Goal: Contribute content

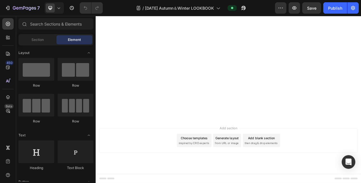
scroll to position [3375, 0]
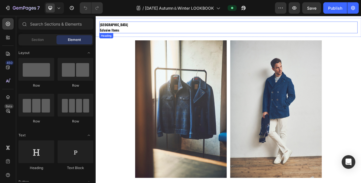
click at [108, 34] on strong "Eclusive Items" at bounding box center [113, 34] width 25 height 6
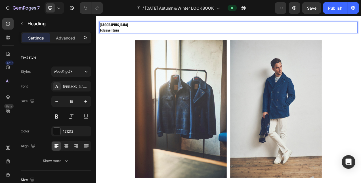
click at [127, 34] on p "[GEOGRAPHIC_DATA] Eclusive Items" at bounding box center [266, 31] width 330 height 14
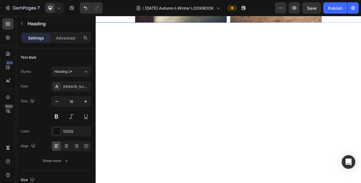
scroll to position [3347, 0]
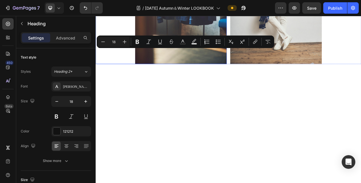
copy p "Limited Edition"
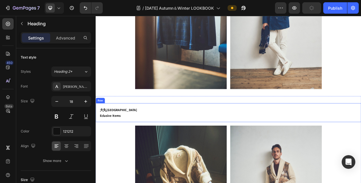
scroll to position [3545, 0]
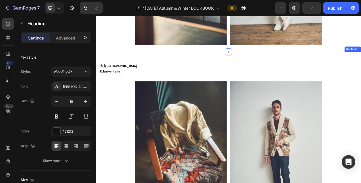
click at [132, 90] on div "大丸東京店 Eclusive Items Heading Row" at bounding box center [266, 83] width 340 height 24
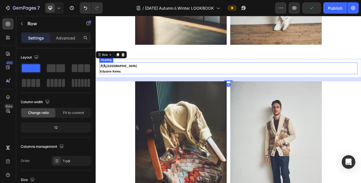
click at [131, 86] on h2 "大丸東京店 Eclusive Items" at bounding box center [265, 82] width 331 height 15
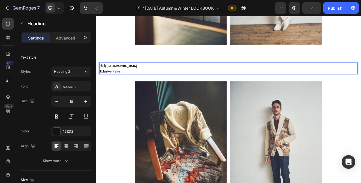
click at [128, 85] on h2 "大丸東京店 Eclusive Items" at bounding box center [265, 82] width 331 height 15
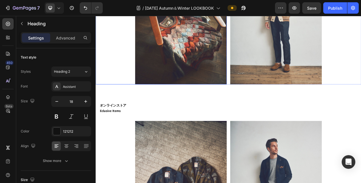
scroll to position [3744, 0]
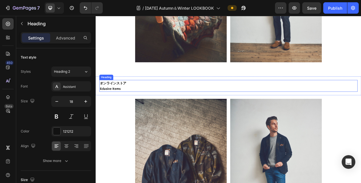
click at [130, 106] on h2 "オンラインストア Eclusive Items" at bounding box center [265, 105] width 331 height 15
click at [128, 106] on h2 "オンラインストア Eclusive Items" at bounding box center [265, 105] width 331 height 15
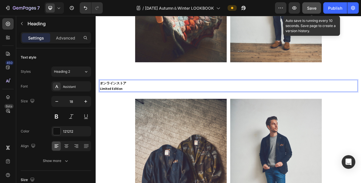
click at [313, 8] on span "Save" at bounding box center [311, 8] width 9 height 5
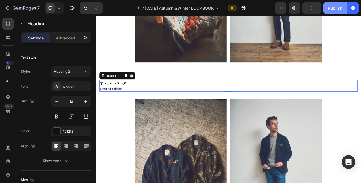
click at [335, 8] on div "Publish" at bounding box center [335, 8] width 14 height 6
